Goal: Transaction & Acquisition: Subscribe to service/newsletter

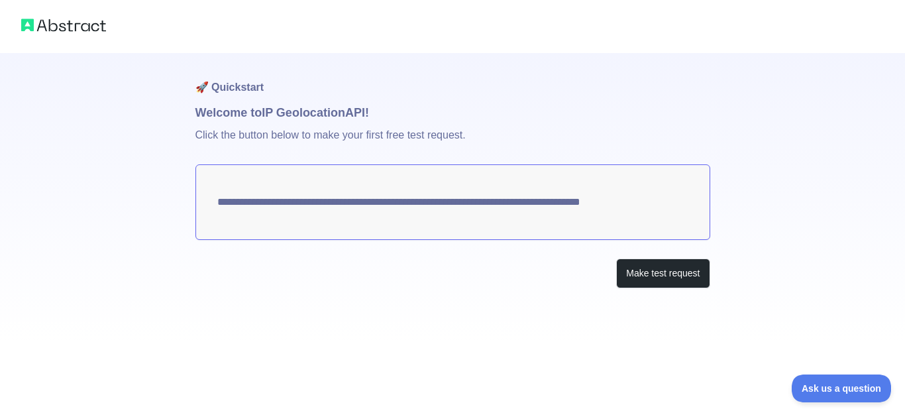
drag, startPoint x: 679, startPoint y: 218, endPoint x: 217, endPoint y: 211, distance: 461.6
click at [217, 211] on textarea "**********" at bounding box center [452, 201] width 514 height 75
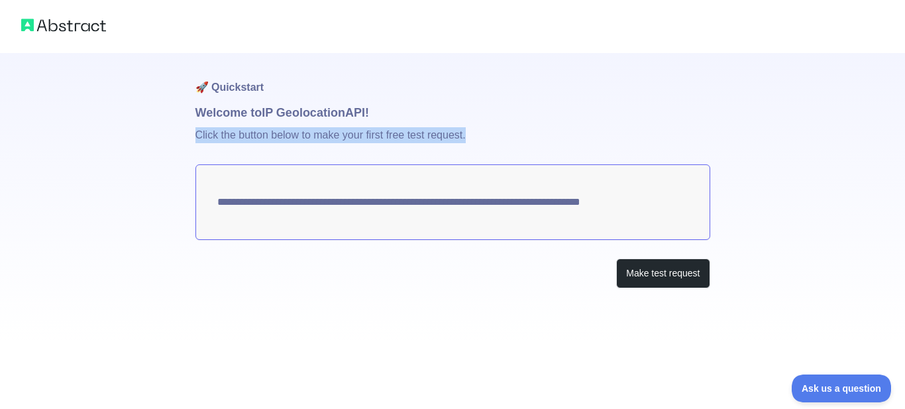
drag, startPoint x: 197, startPoint y: 134, endPoint x: 471, endPoint y: 140, distance: 274.8
click at [471, 140] on p "Click the button below to make your first free test request." at bounding box center [452, 143] width 514 height 42
click at [40, 20] on img at bounding box center [63, 25] width 85 height 19
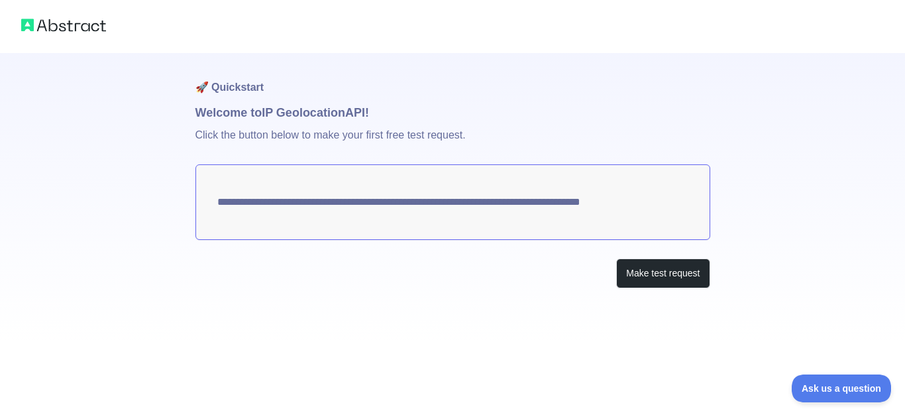
click at [77, 28] on img at bounding box center [63, 25] width 85 height 19
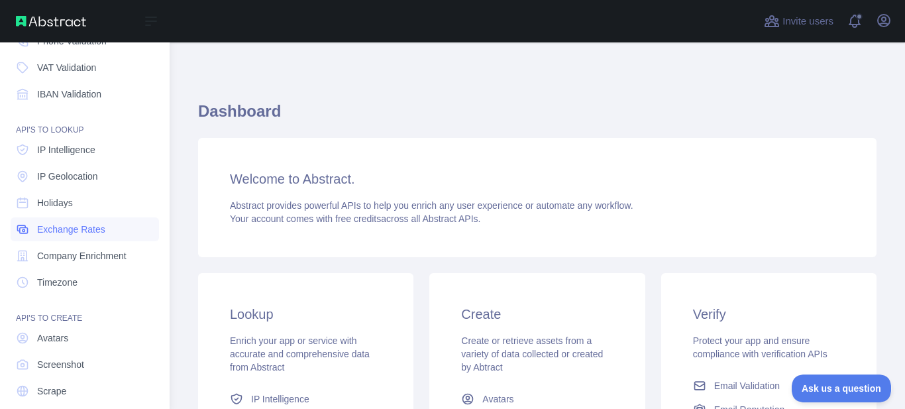
scroll to position [174, 0]
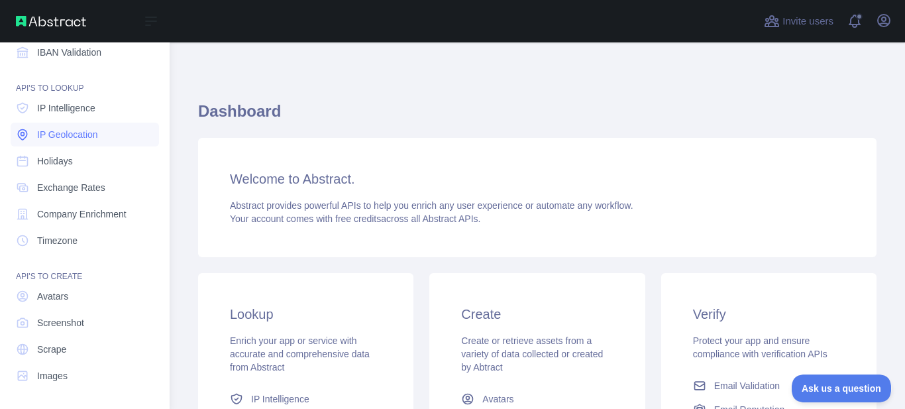
click at [63, 136] on span "IP Geolocation" at bounding box center [67, 134] width 61 height 13
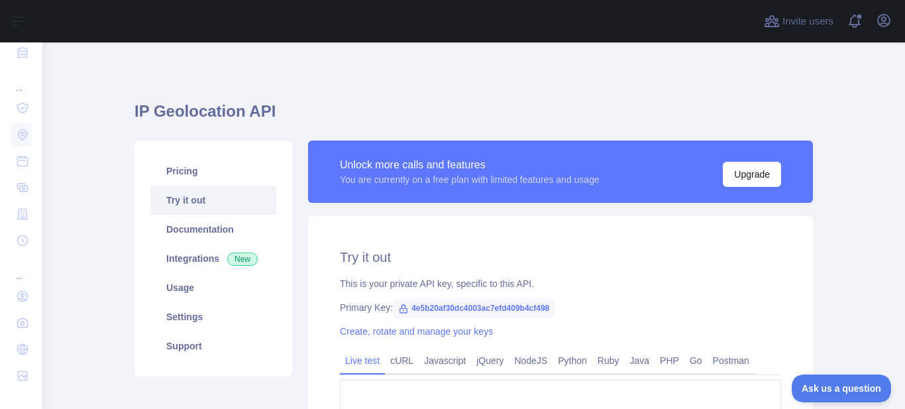
type textarea "**********"
drag, startPoint x: 330, startPoint y: 162, endPoint x: 589, endPoint y: 171, distance: 258.4
click at [589, 171] on div "Unlock more calls and features You are currently on a free plan with limited fe…" at bounding box center [560, 171] width 505 height 62
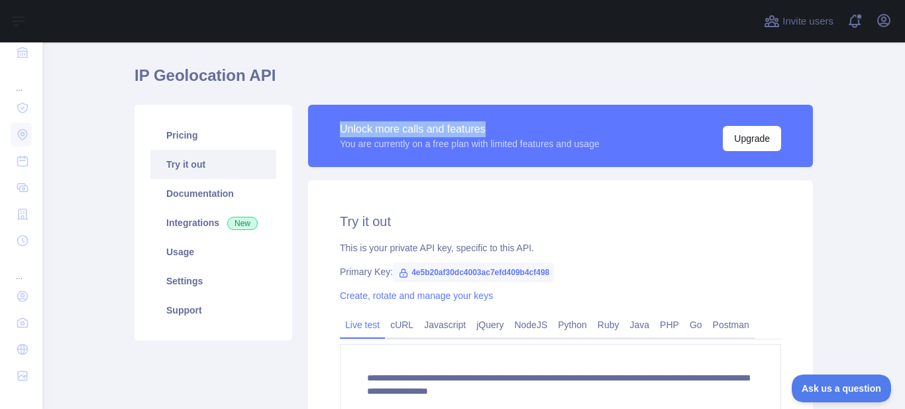
scroll to position [66, 0]
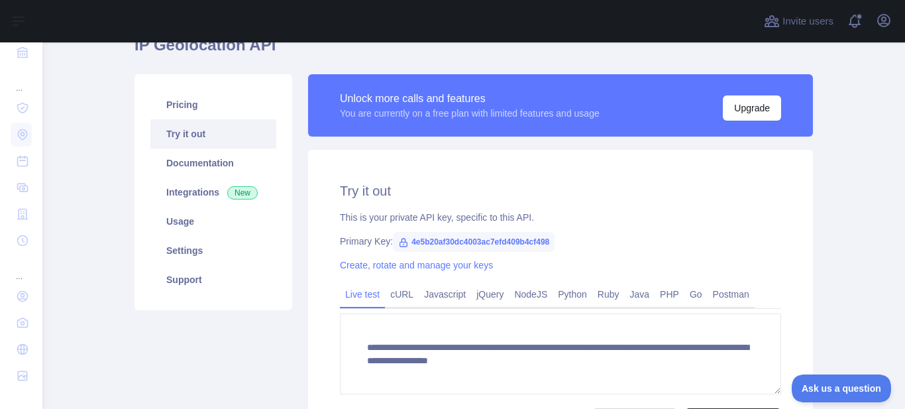
drag, startPoint x: 754, startPoint y: 158, endPoint x: 775, endPoint y: 159, distance: 21.9
click at [754, 158] on div "**********" at bounding box center [560, 307] width 505 height 315
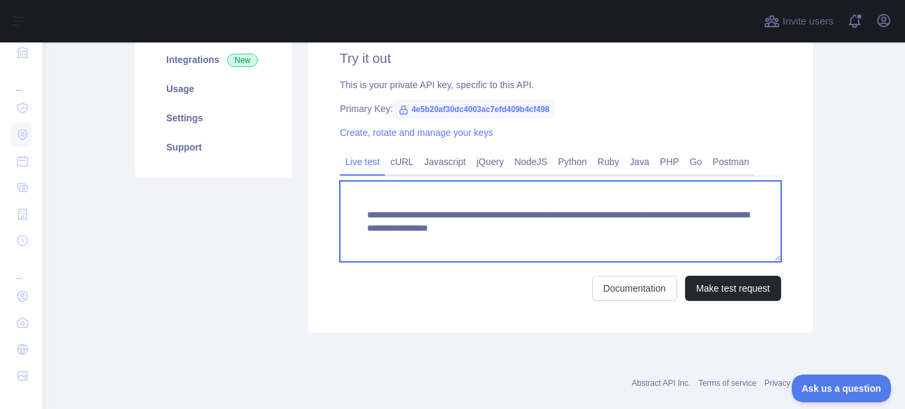
scroll to position [13, 0]
drag, startPoint x: 357, startPoint y: 211, endPoint x: 473, endPoint y: 262, distance: 126.6
click at [473, 262] on form "**********" at bounding box center [560, 241] width 441 height 120
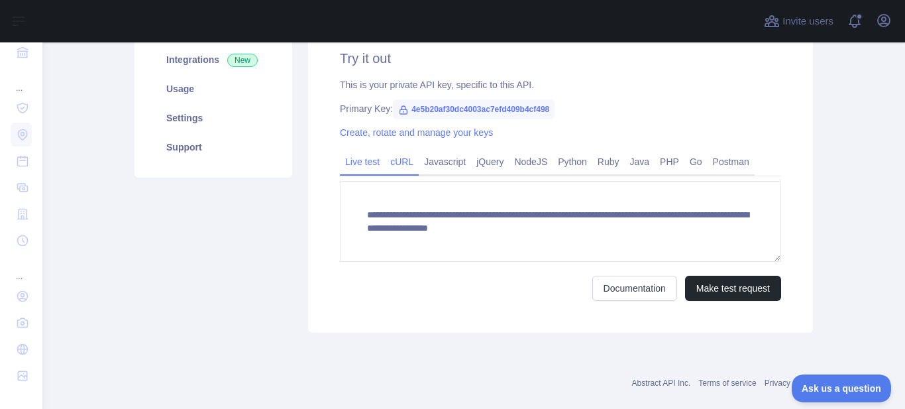
click at [393, 161] on link "cURL" at bounding box center [402, 161] width 34 height 21
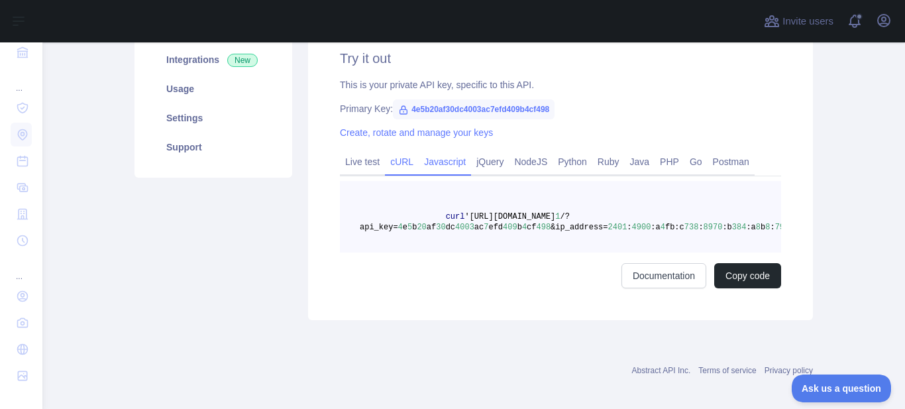
click at [433, 165] on link "Javascript" at bounding box center [444, 161] width 52 height 21
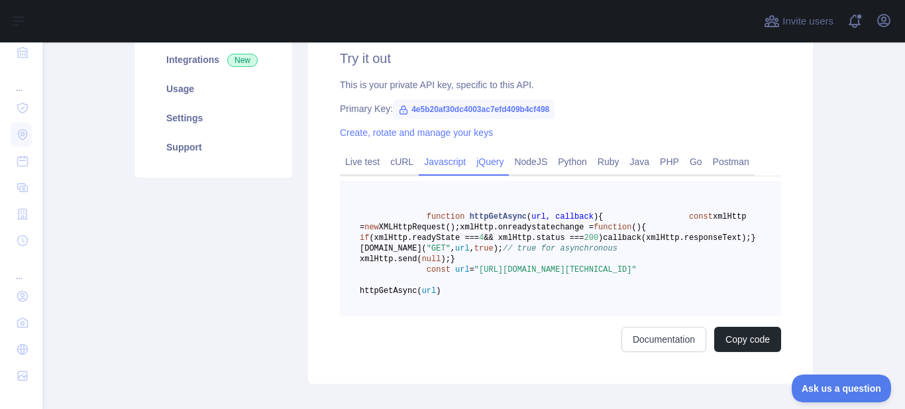
click at [488, 161] on link "jQuery" at bounding box center [490, 161] width 38 height 21
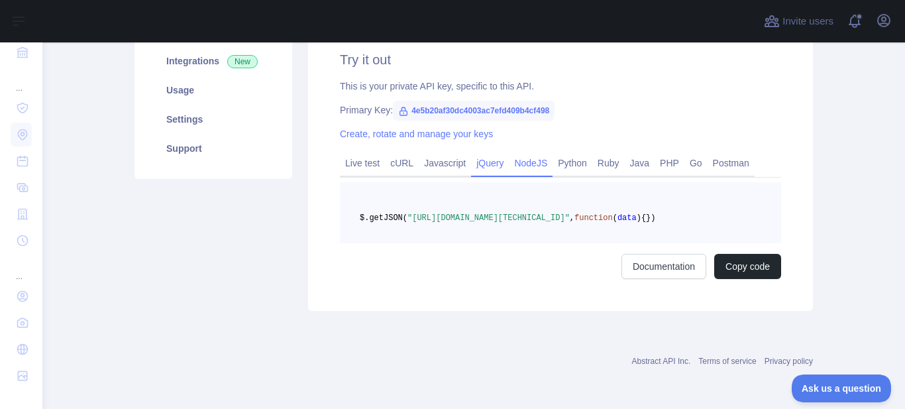
click at [523, 160] on link "NodeJS" at bounding box center [531, 162] width 44 height 21
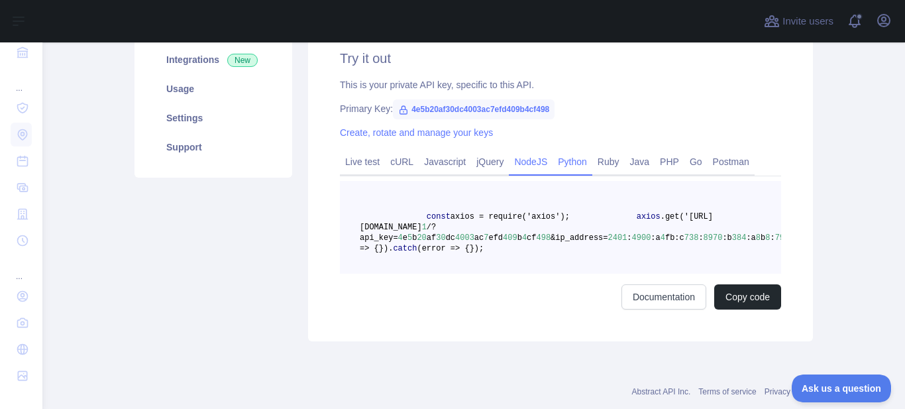
click at [554, 160] on link "Python" at bounding box center [572, 161] width 40 height 21
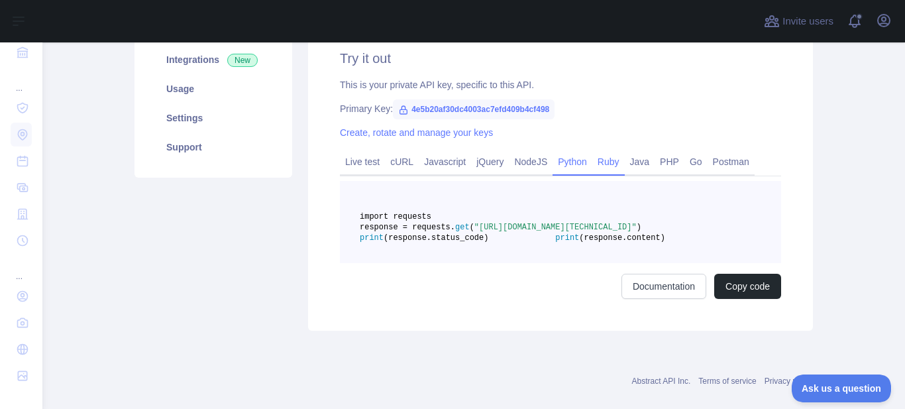
click at [592, 156] on link "Ruby" at bounding box center [608, 161] width 32 height 21
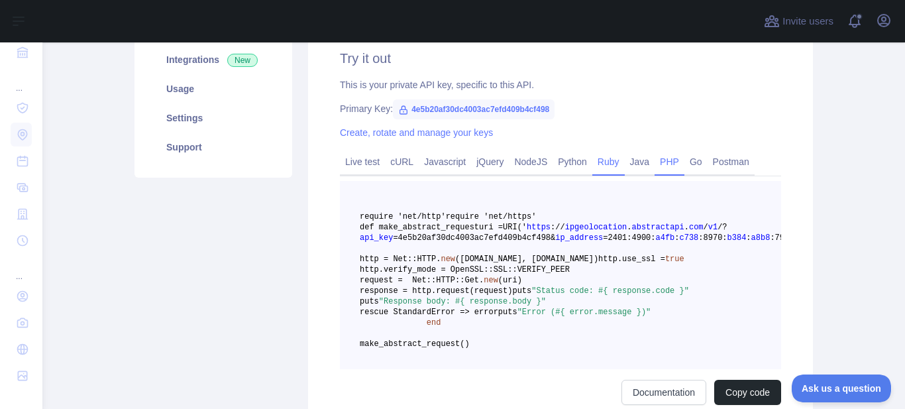
click at [654, 156] on link "PHP" at bounding box center [669, 161] width 30 height 21
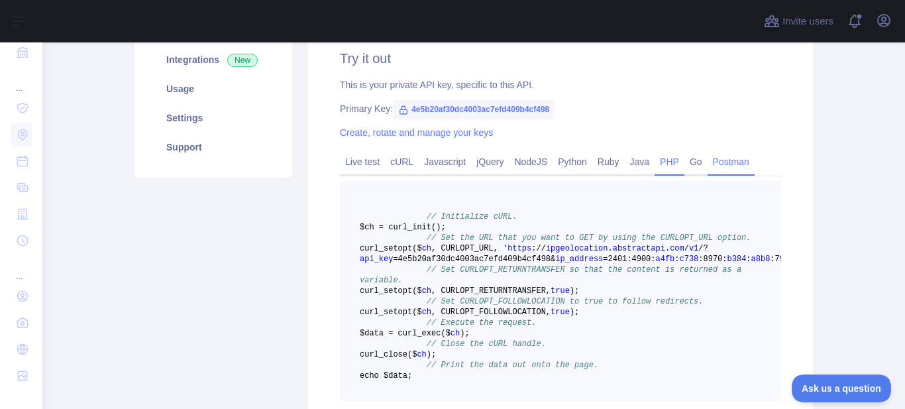
click at [707, 158] on link "Postman" at bounding box center [730, 161] width 47 height 21
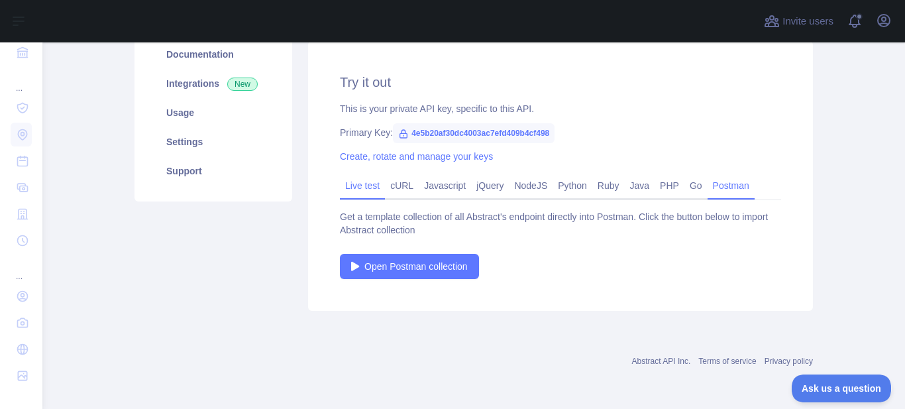
click at [340, 185] on link "Live test" at bounding box center [362, 185] width 45 height 21
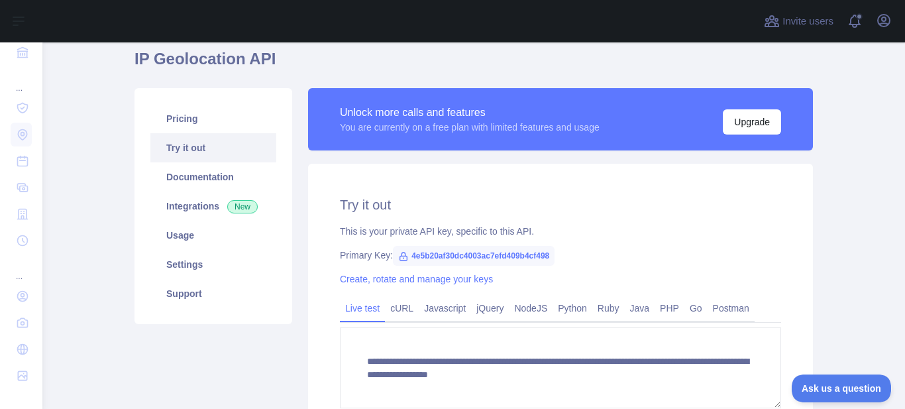
scroll to position [0, 0]
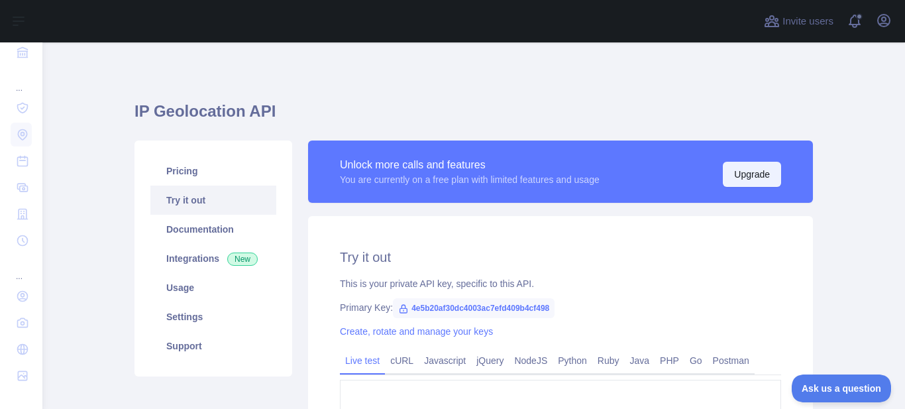
click at [730, 170] on button "Upgrade" at bounding box center [751, 174] width 58 height 25
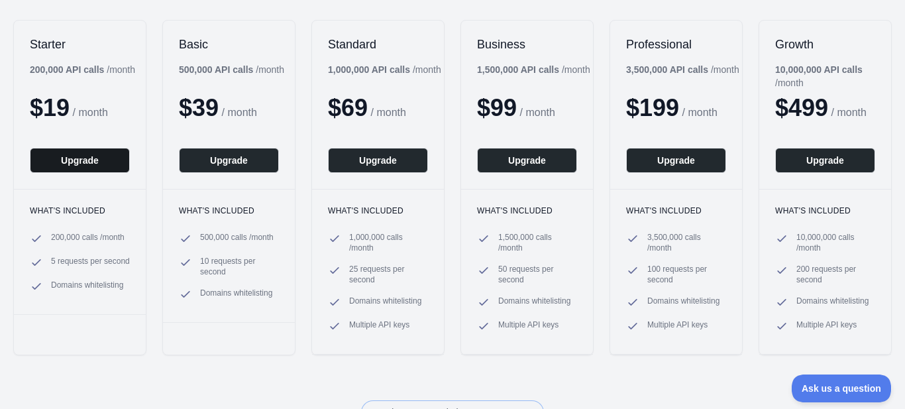
scroll to position [199, 0]
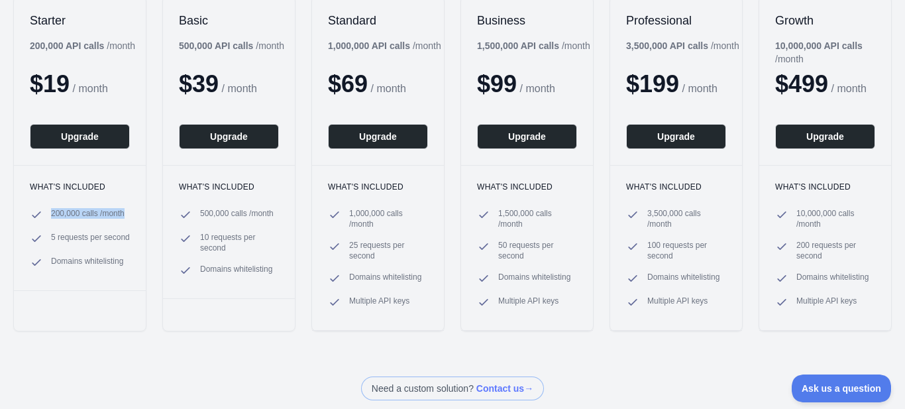
drag, startPoint x: 111, startPoint y: 213, endPoint x: 50, endPoint y: 213, distance: 60.9
click at [50, 213] on div "What's included 200,000 calls / month 5 requests per second Domains whitelisting" at bounding box center [80, 227] width 132 height 125
click at [66, 212] on span "200,000 calls / month" at bounding box center [87, 214] width 73 height 13
click at [58, 213] on span "200,000 calls / month" at bounding box center [87, 214] width 73 height 13
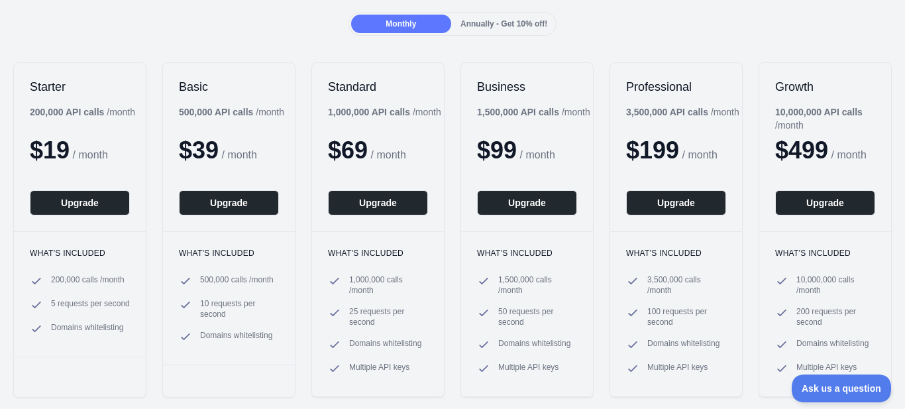
scroll to position [66, 0]
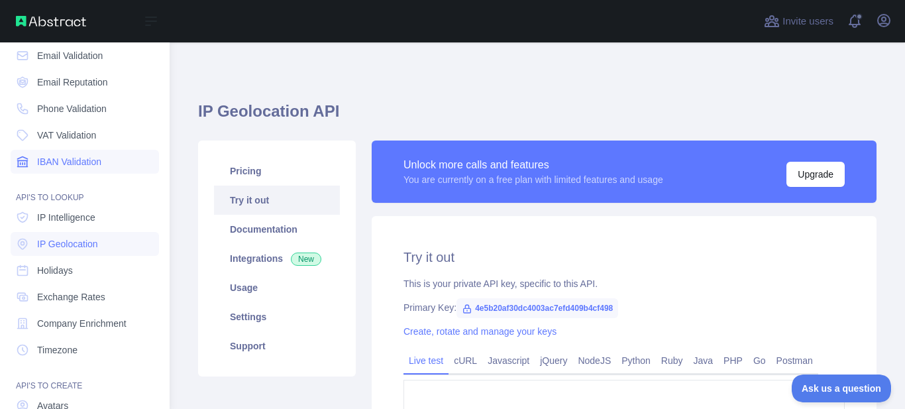
scroll to position [42, 0]
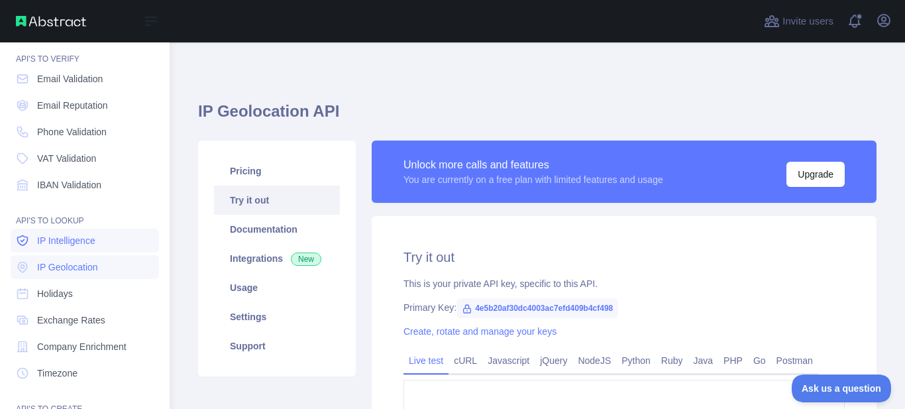
click at [87, 230] on link "IP Intelligence" at bounding box center [85, 240] width 148 height 24
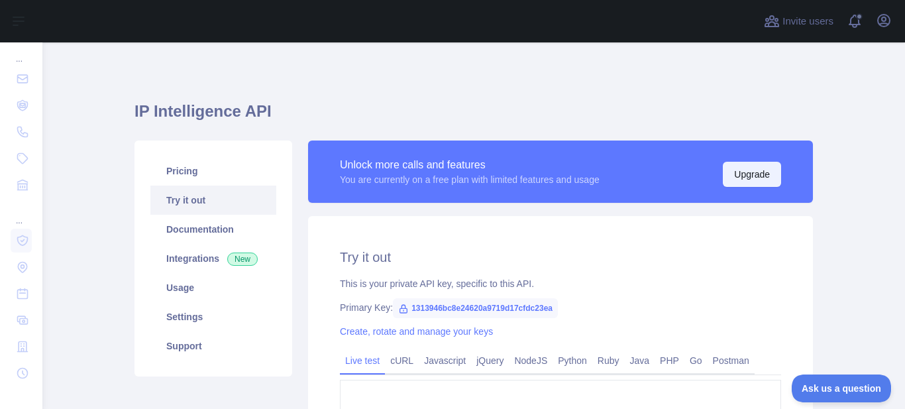
click at [756, 177] on button "Upgrade" at bounding box center [751, 174] width 58 height 25
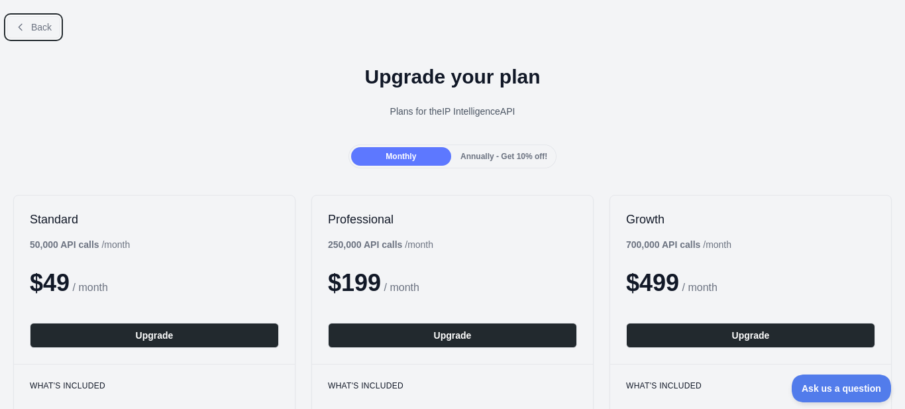
click at [13, 23] on button "Back" at bounding box center [34, 27] width 54 height 23
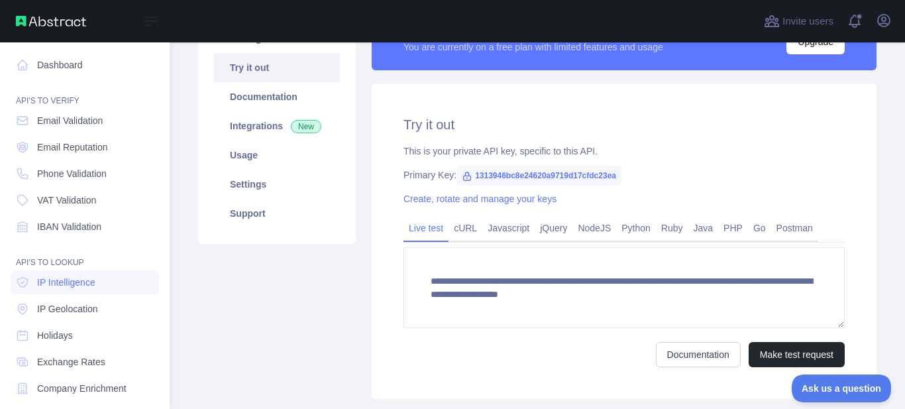
scroll to position [66, 0]
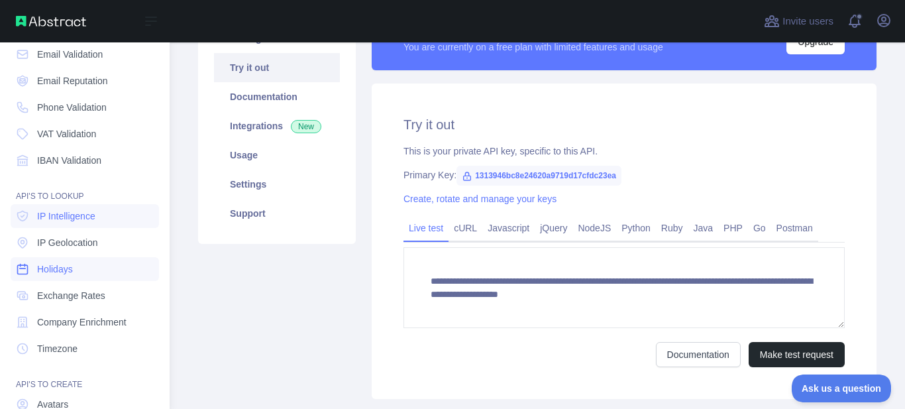
click at [64, 268] on span "Holidays" at bounding box center [55, 268] width 36 height 13
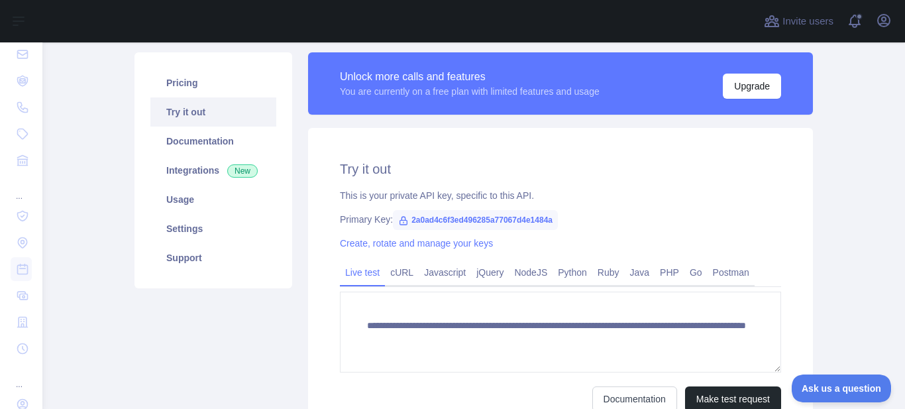
scroll to position [66, 0]
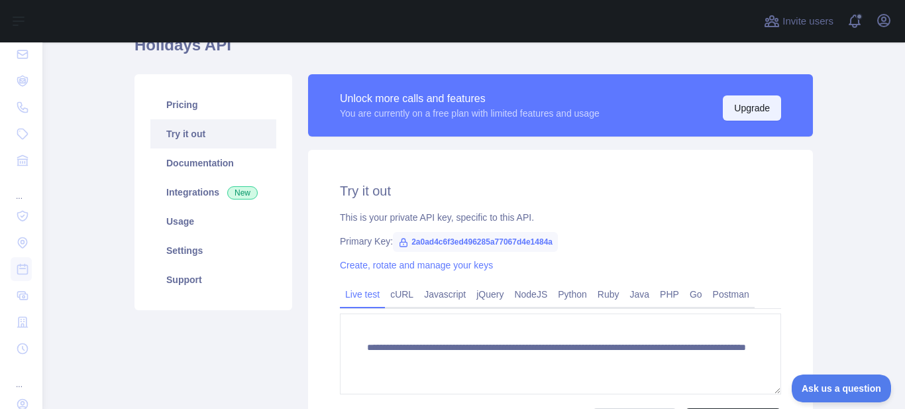
click at [746, 110] on button "Upgrade" at bounding box center [751, 107] width 58 height 25
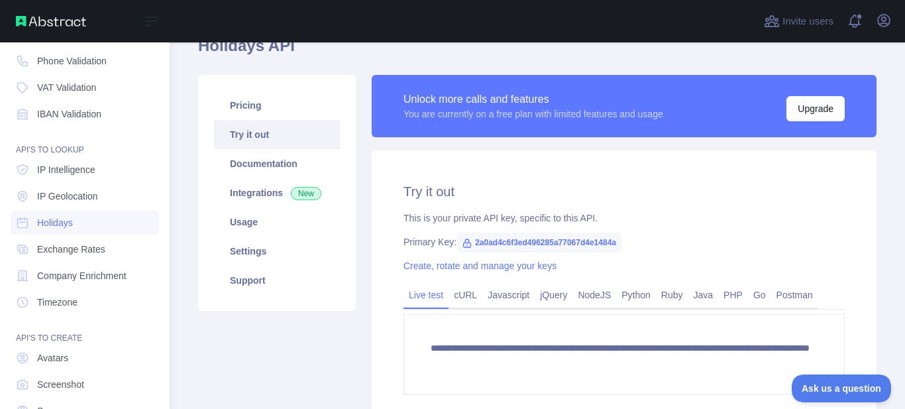
scroll to position [132, 0]
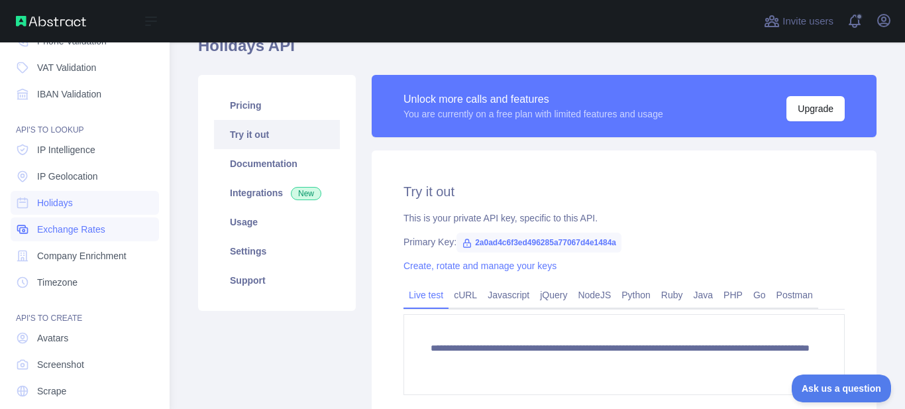
click at [52, 227] on span "Exchange Rates" at bounding box center [71, 228] width 68 height 13
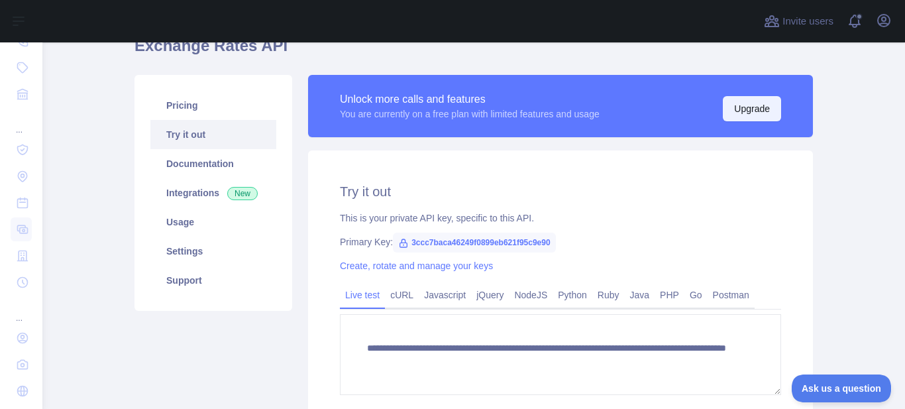
click at [740, 111] on button "Upgrade" at bounding box center [751, 108] width 58 height 25
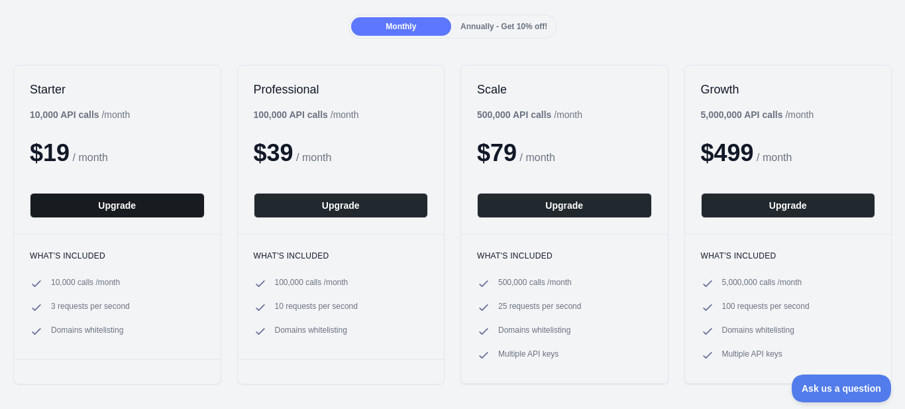
scroll to position [132, 0]
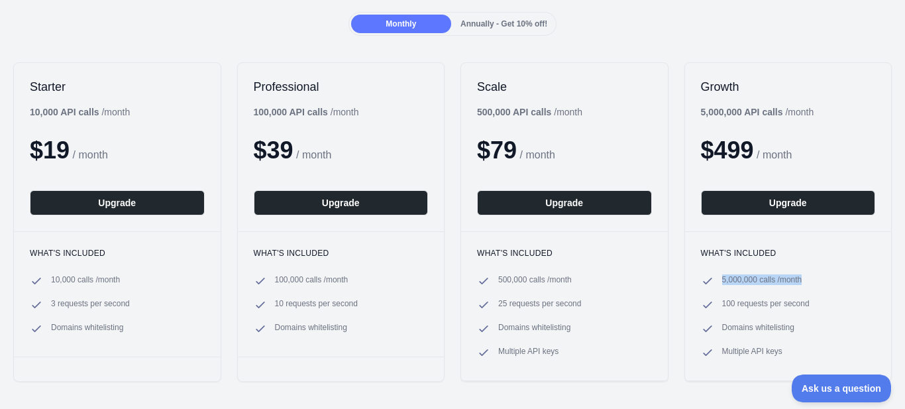
drag, startPoint x: 803, startPoint y: 280, endPoint x: 714, endPoint y: 277, distance: 88.1
click at [714, 277] on li "5,000,000 calls / month" at bounding box center [788, 280] width 175 height 13
click at [722, 277] on span "5,000,000 calls / month" at bounding box center [762, 280] width 80 height 13
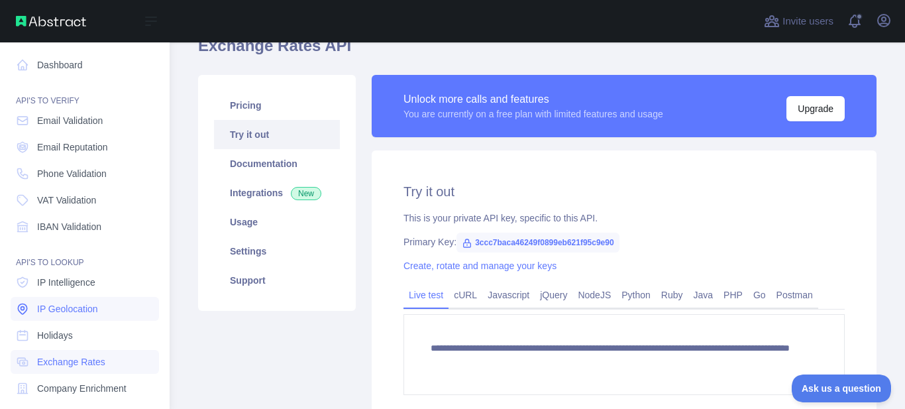
click at [40, 306] on span "IP Geolocation" at bounding box center [67, 308] width 61 height 13
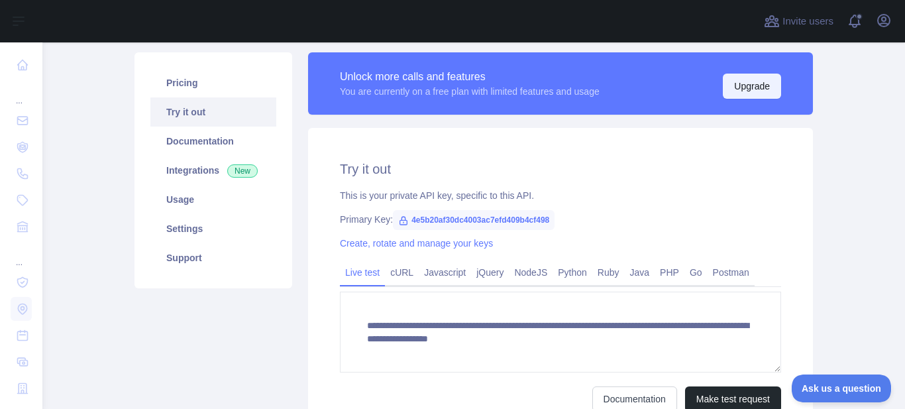
click at [746, 81] on button "Upgrade" at bounding box center [751, 85] width 58 height 25
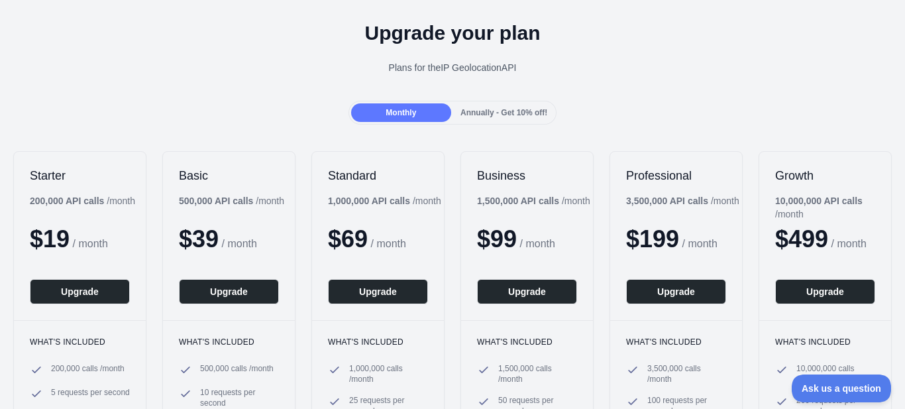
scroll to position [66, 0]
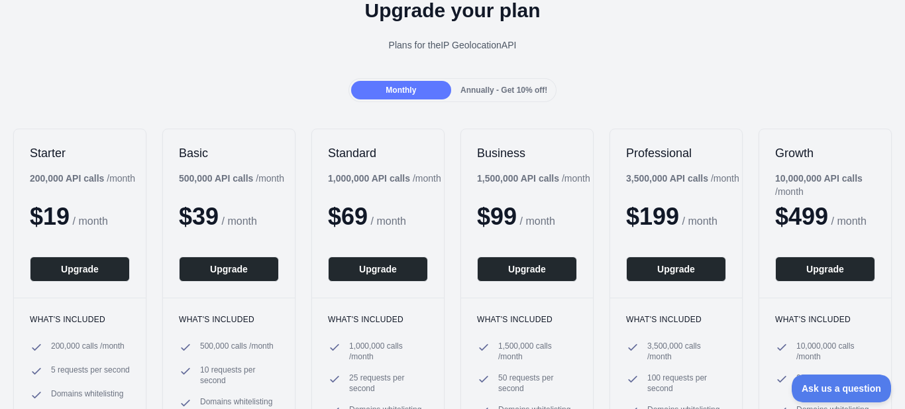
drag, startPoint x: 487, startPoint y: 100, endPoint x: 481, endPoint y: 83, distance: 18.4
click at [487, 99] on div "Monthly Annually - Get 10% off!" at bounding box center [452, 90] width 209 height 24
click at [481, 82] on div "Annually - Get 10% off!" at bounding box center [504, 90] width 100 height 19
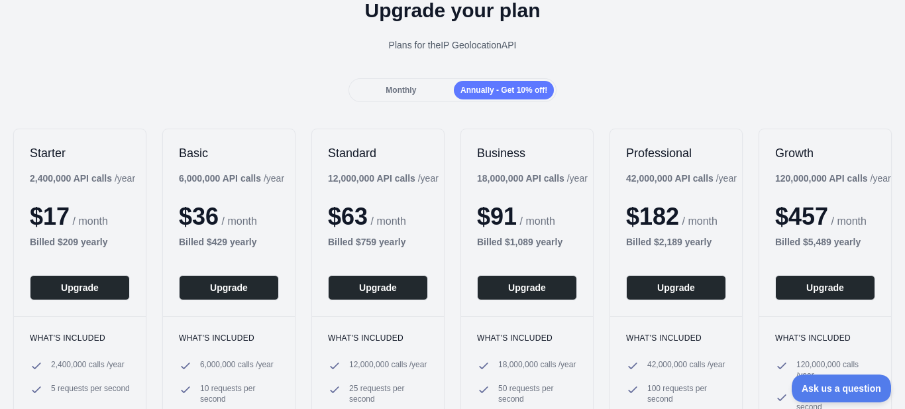
click at [420, 81] on div "Monthly" at bounding box center [401, 90] width 100 height 19
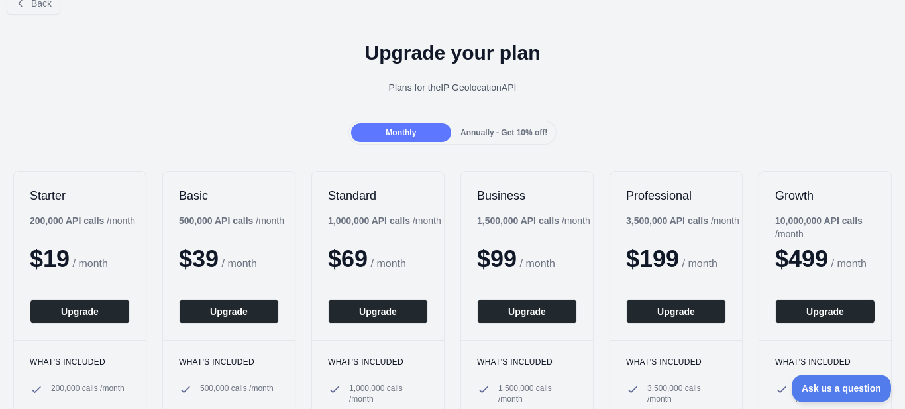
scroll to position [0, 0]
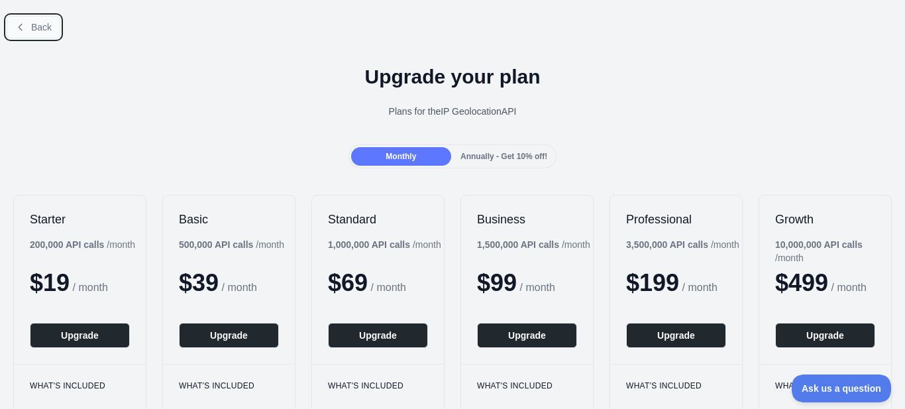
click at [28, 30] on button "Back" at bounding box center [34, 27] width 54 height 23
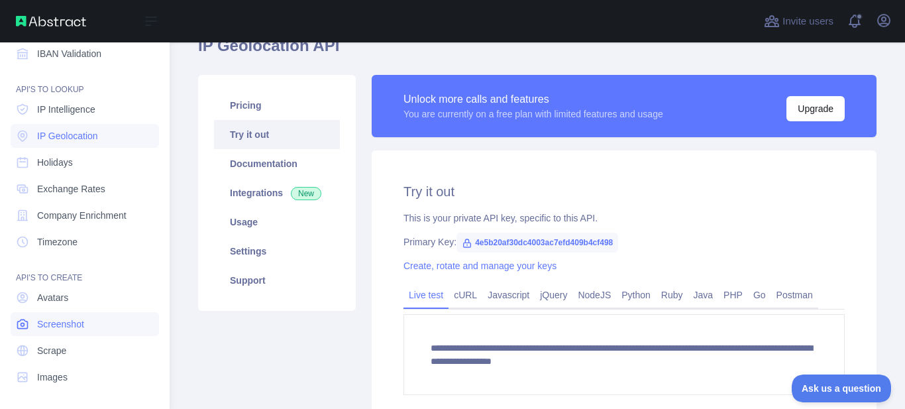
scroll to position [174, 0]
click at [74, 318] on span "Screenshot" at bounding box center [60, 322] width 47 height 13
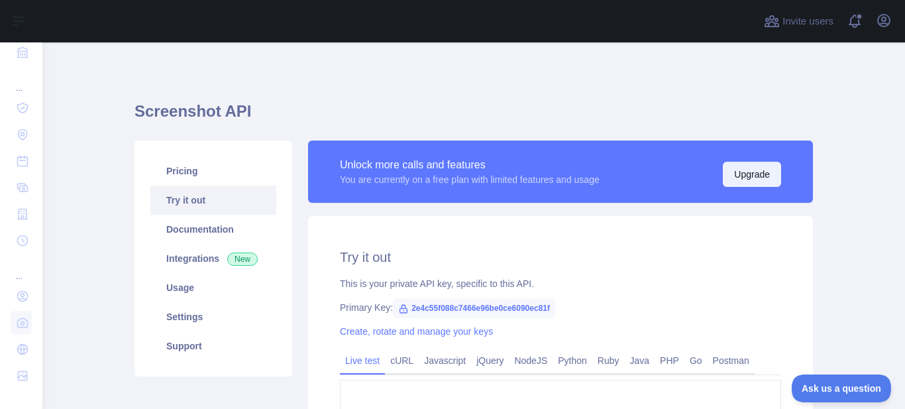
click at [747, 170] on button "Upgrade" at bounding box center [751, 174] width 58 height 25
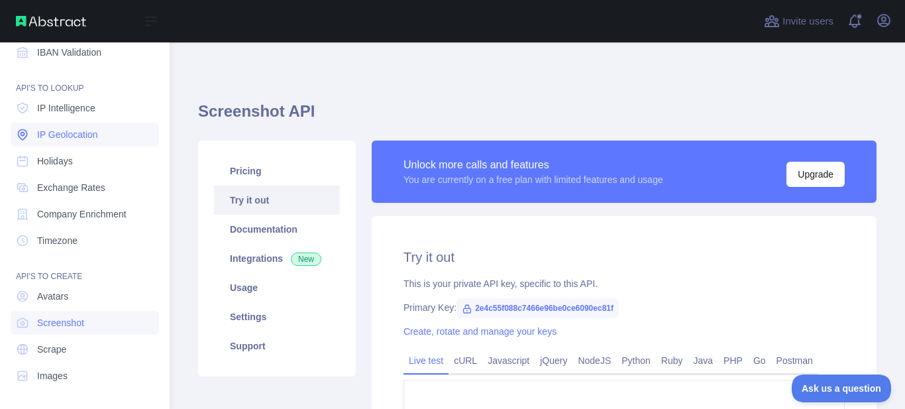
click at [76, 141] on link "IP Geolocation" at bounding box center [85, 134] width 148 height 24
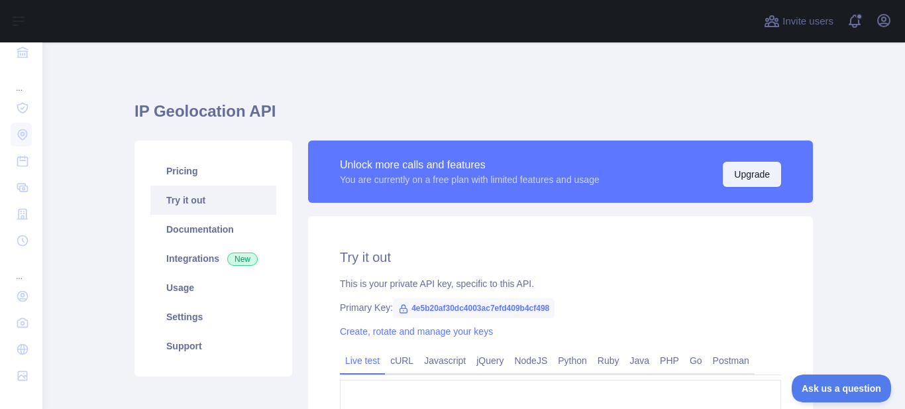
click at [765, 171] on button "Upgrade" at bounding box center [751, 174] width 58 height 25
